Goal: Task Accomplishment & Management: Use online tool/utility

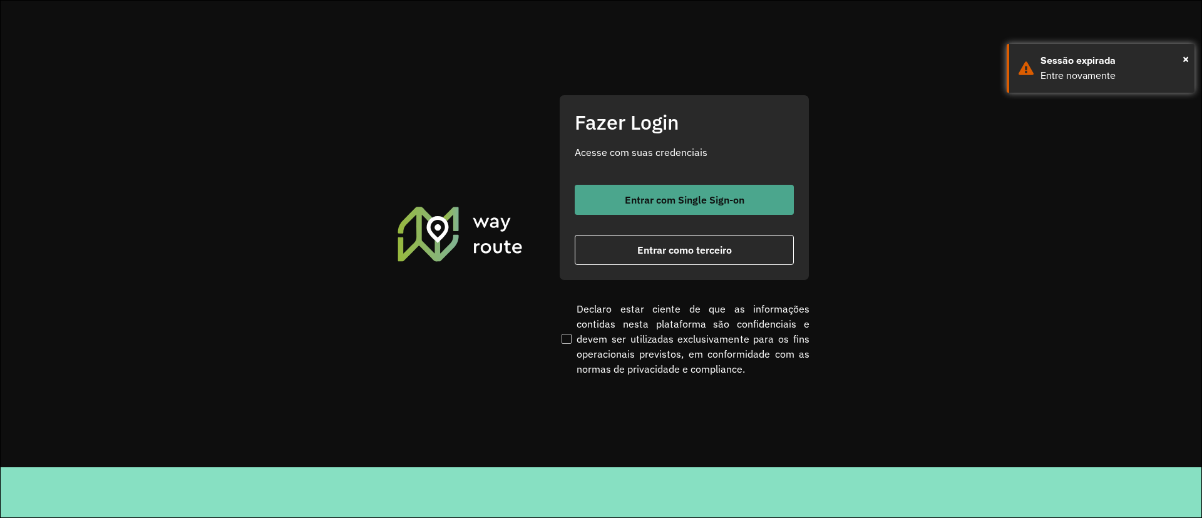
click at [678, 195] on span "Entrar com Single Sign-on" at bounding box center [685, 200] width 120 height 10
